Goal: Task Accomplishment & Management: Manage account settings

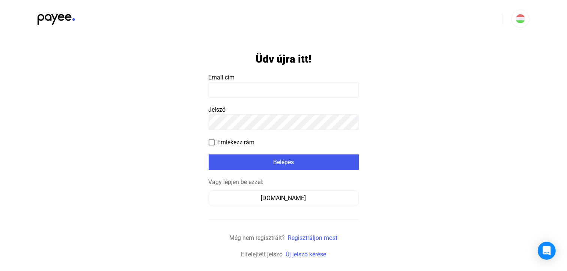
click at [257, 90] on input at bounding box center [283, 90] width 150 height 16
type input "**********"
click at [242, 142] on span "Emlékezz rám" at bounding box center [235, 142] width 37 height 9
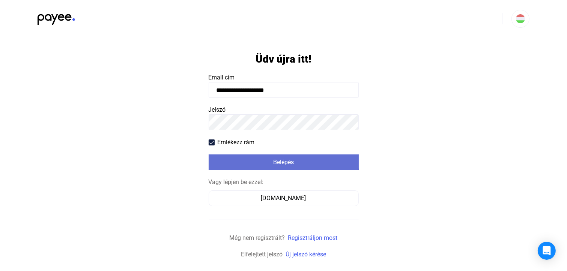
click at [268, 160] on div "Belépés" at bounding box center [283, 162] width 145 height 9
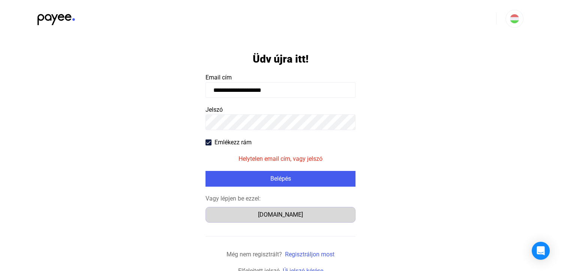
click at [279, 212] on div "[DOMAIN_NAME]" at bounding box center [280, 214] width 145 height 9
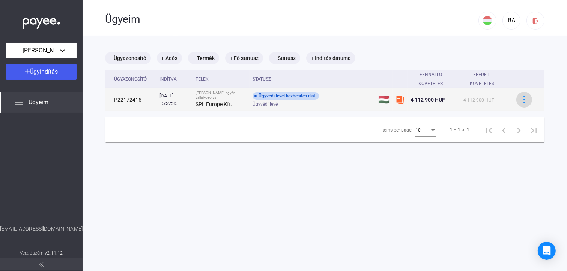
click at [518, 102] on div at bounding box center [523, 100] width 11 height 8
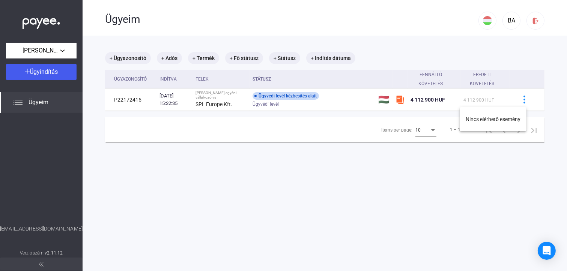
click at [517, 100] on div at bounding box center [283, 135] width 567 height 271
click at [520, 100] on img at bounding box center [524, 100] width 8 height 8
click at [334, 155] on div at bounding box center [283, 135] width 567 height 271
click at [531, 18] on img at bounding box center [535, 21] width 8 height 8
